Goal: Navigation & Orientation: Find specific page/section

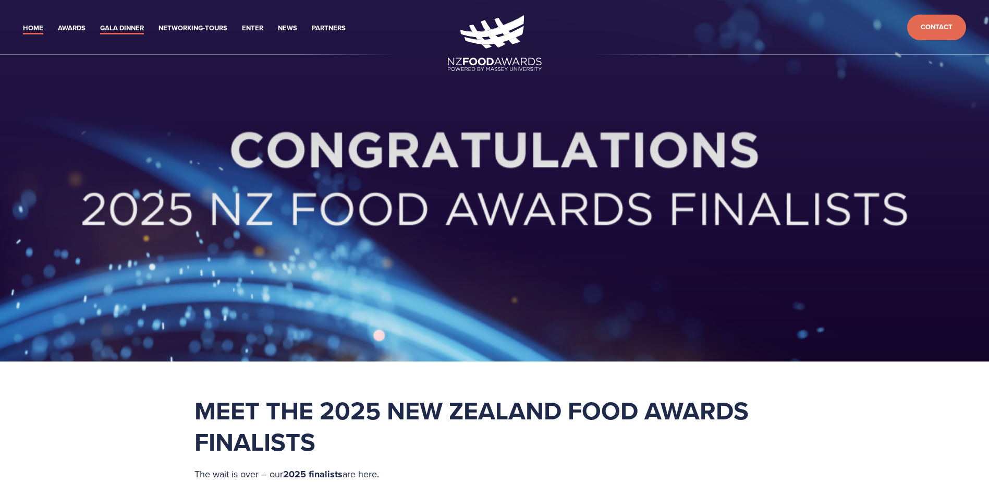
click at [100, 22] on link "Gala Dinner" at bounding box center [122, 28] width 44 height 12
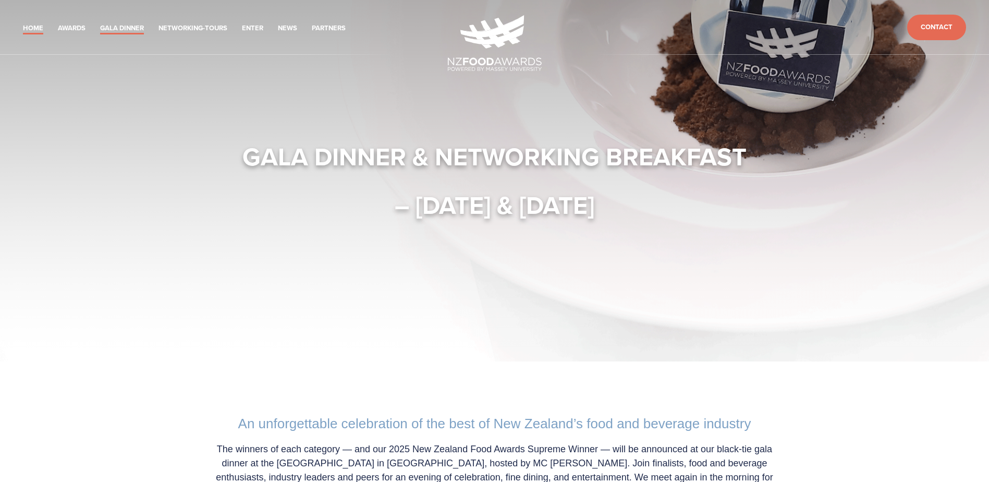
click at [23, 22] on link "Home" at bounding box center [33, 28] width 20 height 12
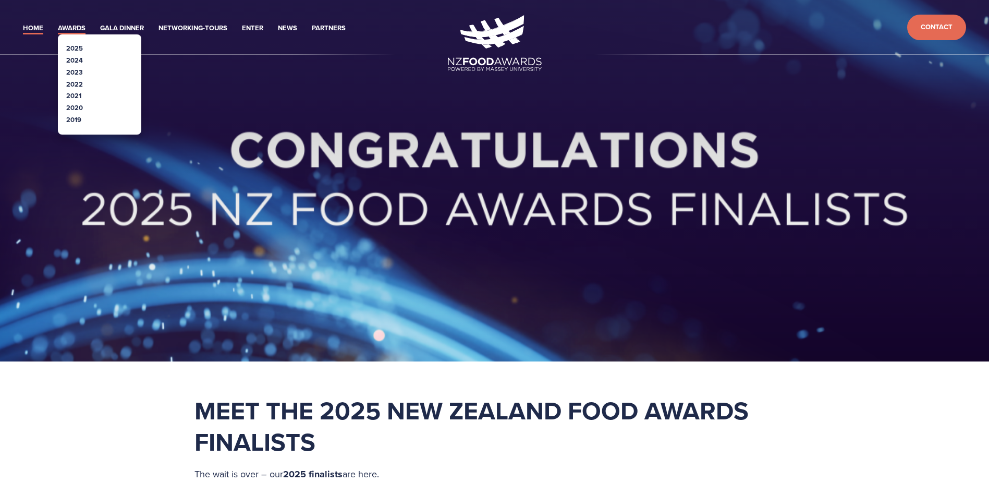
click at [58, 22] on link "Awards" at bounding box center [72, 28] width 28 height 12
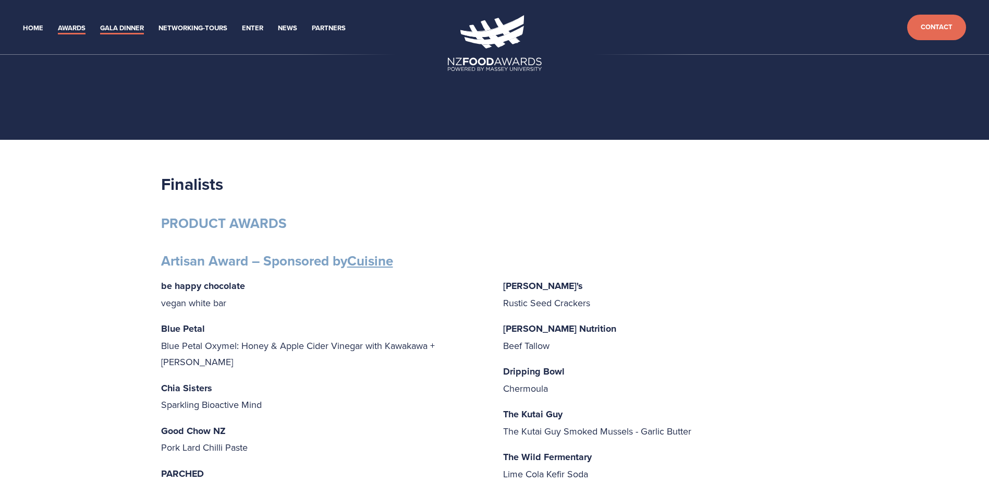
click at [100, 22] on link "Gala Dinner" at bounding box center [122, 28] width 44 height 12
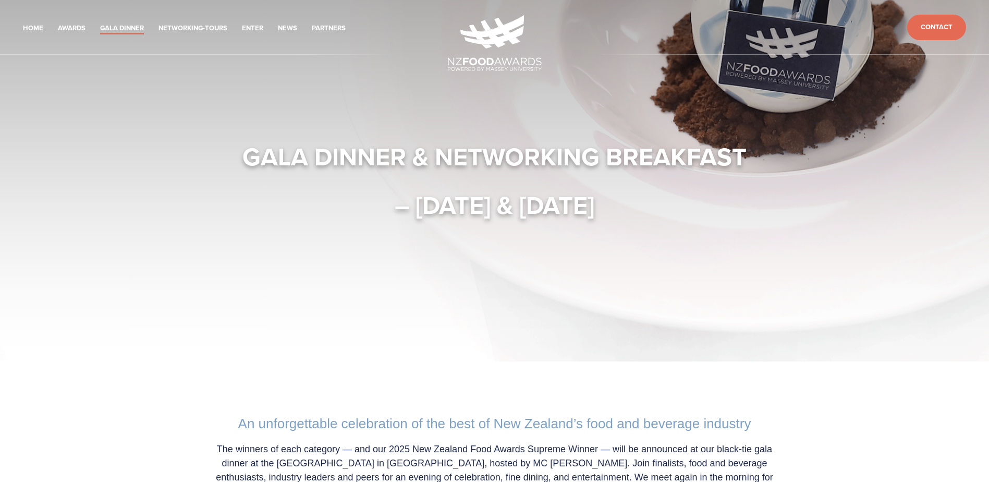
click at [100, 22] on link "Gala Dinner" at bounding box center [122, 28] width 44 height 12
click at [63, 27] on header "Home Awards 2025 2024 2023 Enter" at bounding box center [494, 27] width 989 height 55
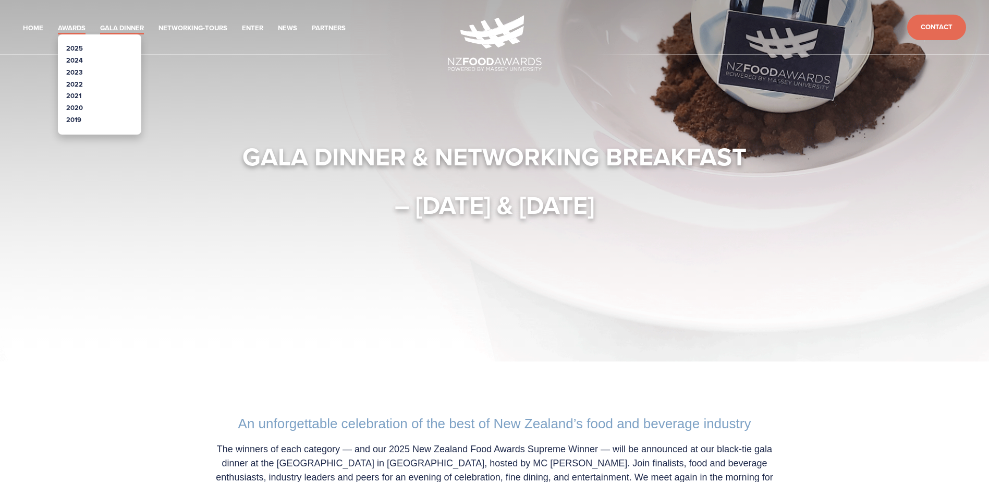
click at [59, 23] on link "Awards" at bounding box center [72, 28] width 28 height 12
drag, startPoint x: 59, startPoint y: 23, endPoint x: 55, endPoint y: 20, distance: 5.6
click at [58, 22] on link "Awards" at bounding box center [72, 28] width 28 height 12
click at [66, 55] on link "2024" at bounding box center [74, 60] width 17 height 10
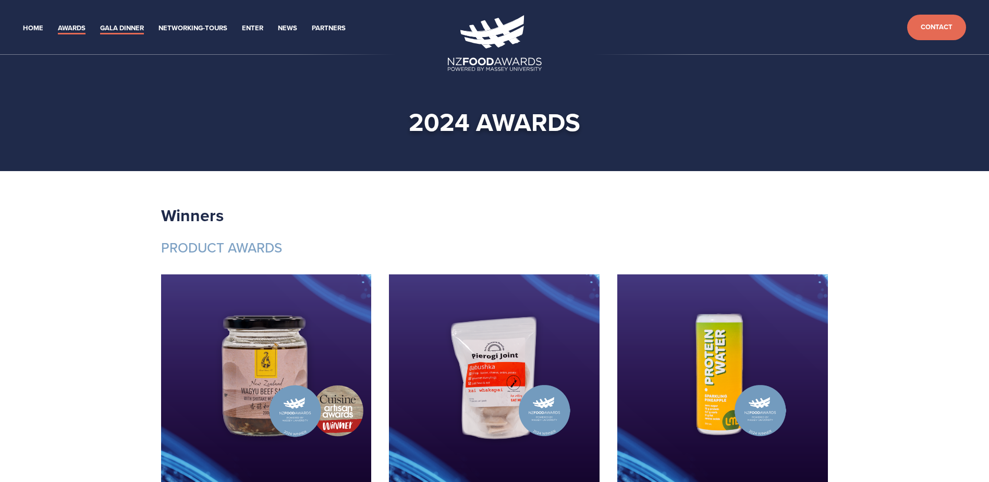
click at [100, 23] on link "Gala Dinner" at bounding box center [122, 28] width 44 height 12
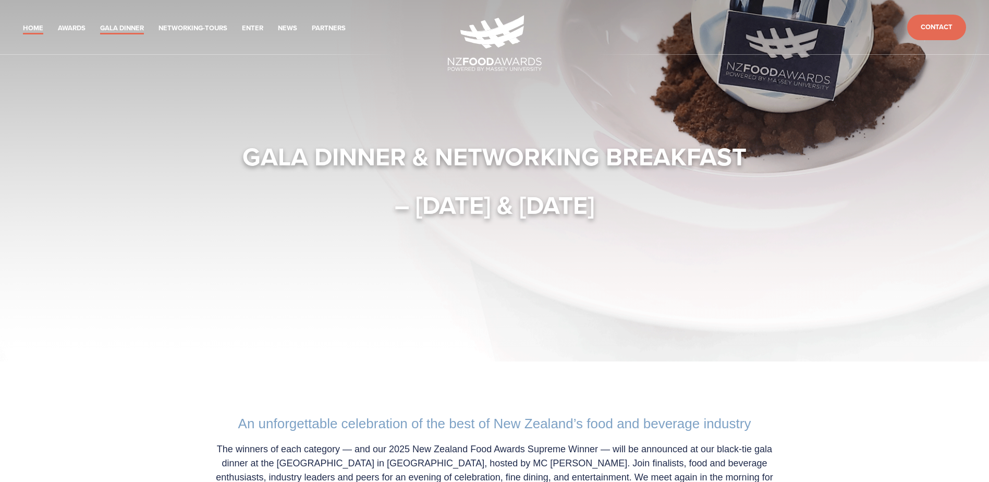
click at [29, 23] on link "Home" at bounding box center [33, 28] width 20 height 12
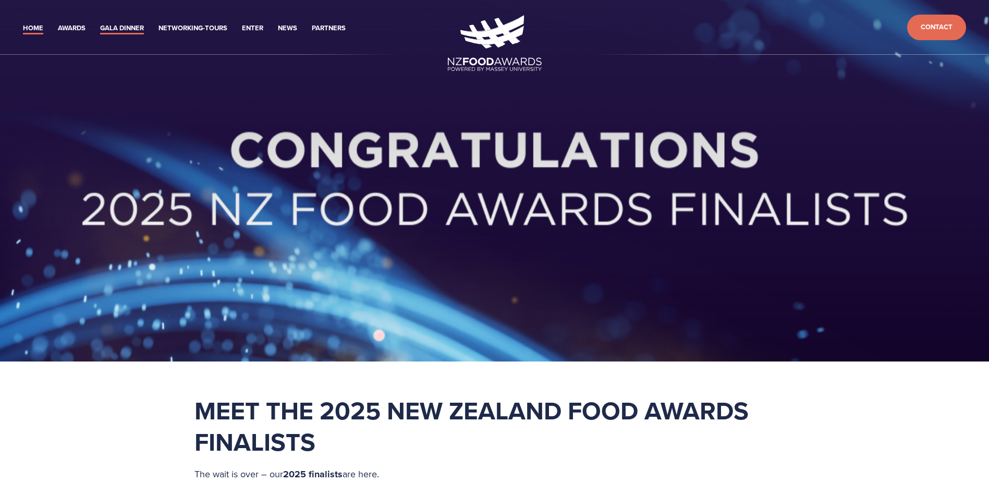
click at [100, 22] on link "Gala Dinner" at bounding box center [122, 28] width 44 height 12
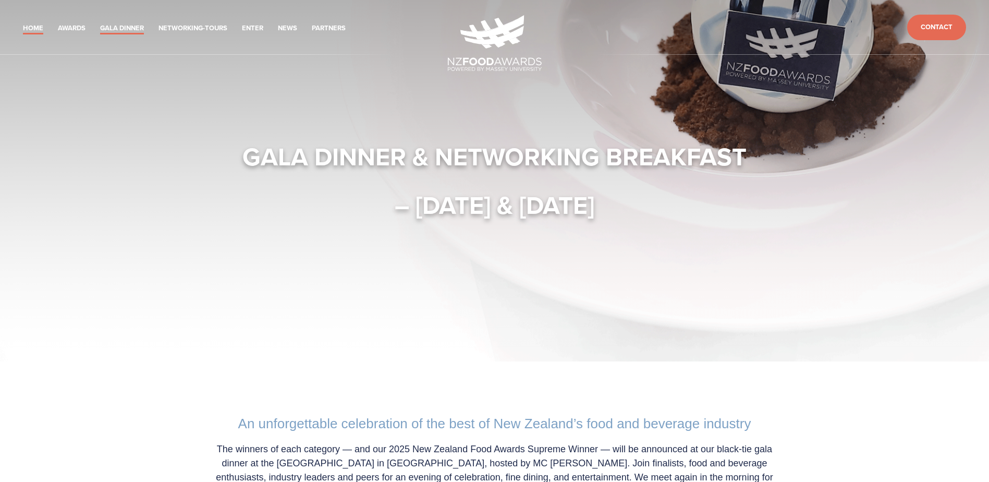
click at [23, 22] on link "Home" at bounding box center [33, 28] width 20 height 12
